Goal: Transaction & Acquisition: Purchase product/service

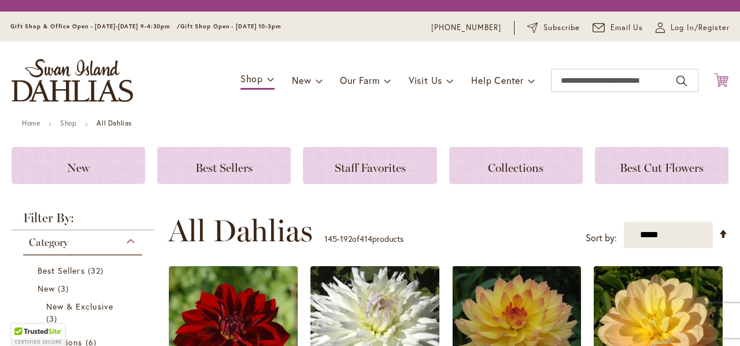
click at [714, 85] on icon "Cart .cls-1 { fill: #231f20; }" at bounding box center [721, 80] width 14 height 14
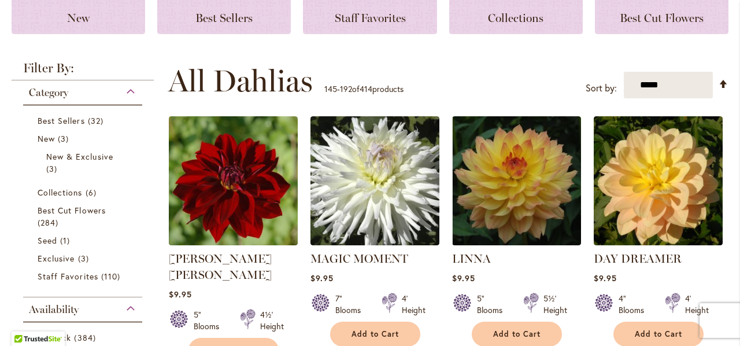
scroll to position [173, 0]
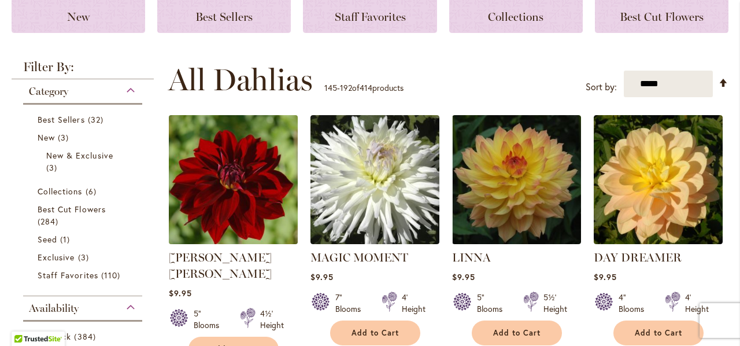
click at [231, 183] on img at bounding box center [232, 179] width 135 height 135
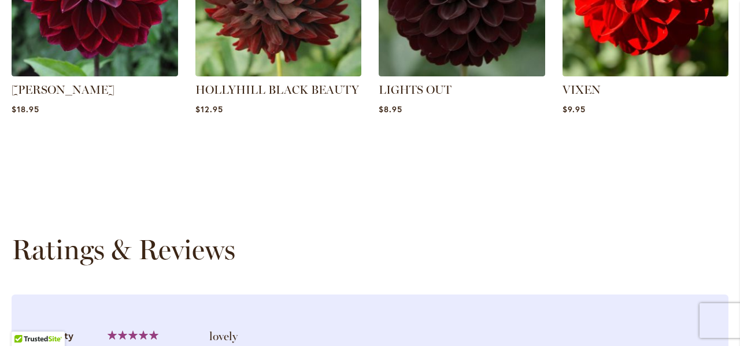
scroll to position [983, 0]
